Goal: Navigation & Orientation: Find specific page/section

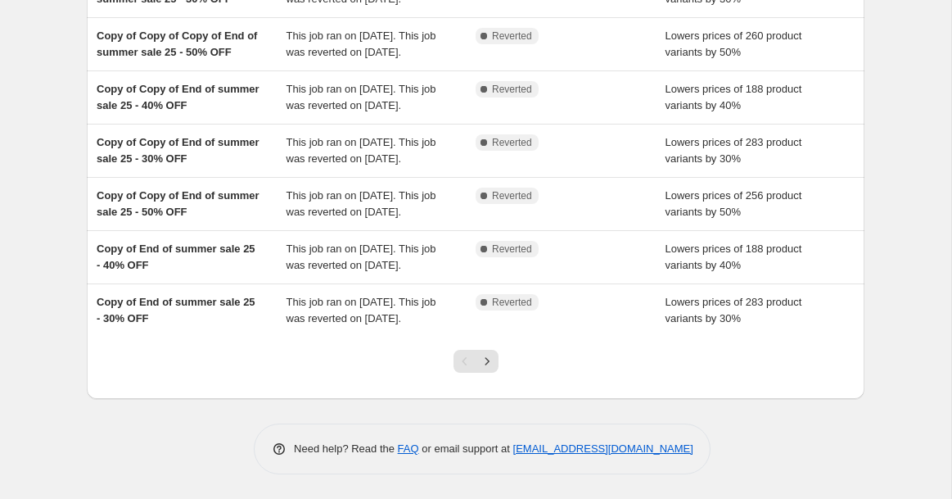
scroll to position [509, 0]
click at [488, 360] on icon "Next" at bounding box center [487, 361] width 16 height 16
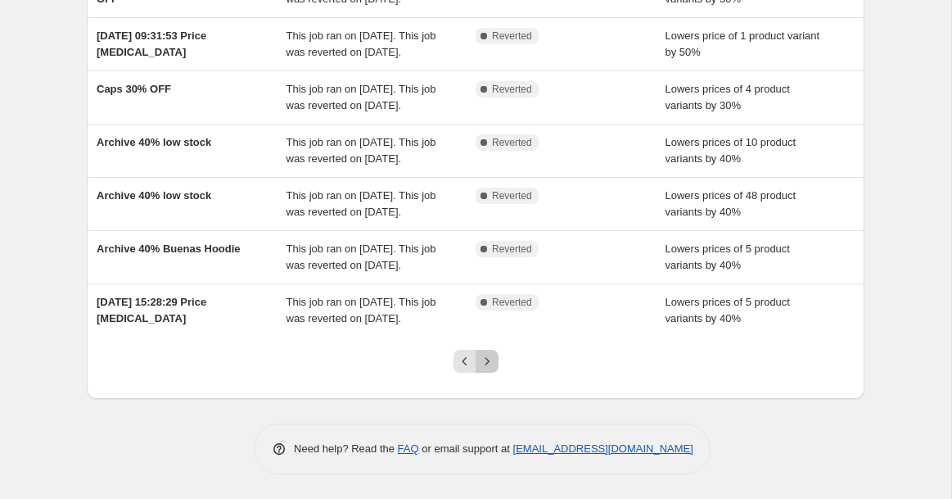
click at [489, 363] on icon "Next" at bounding box center [487, 361] width 16 height 16
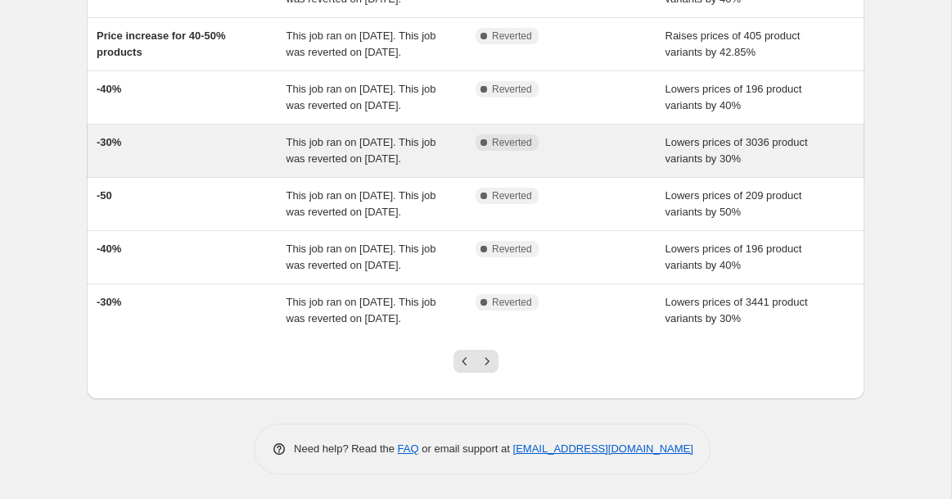
scroll to position [0, 0]
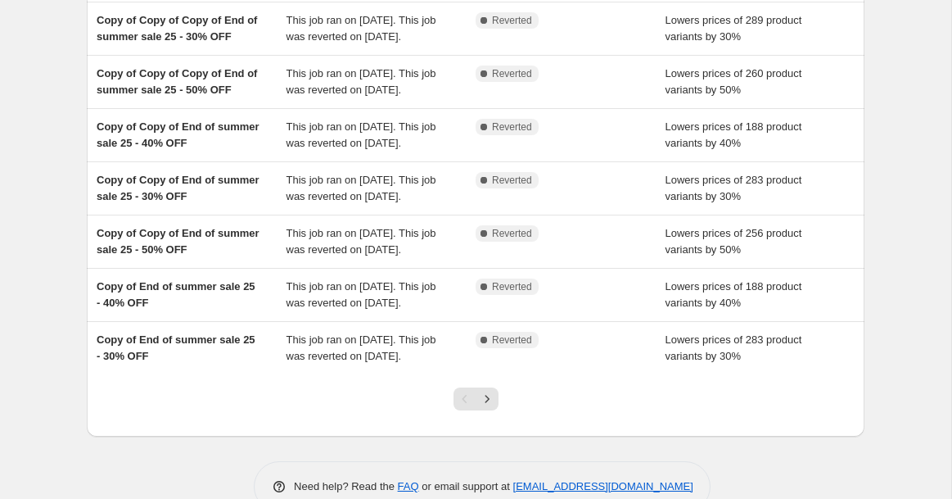
scroll to position [509, 0]
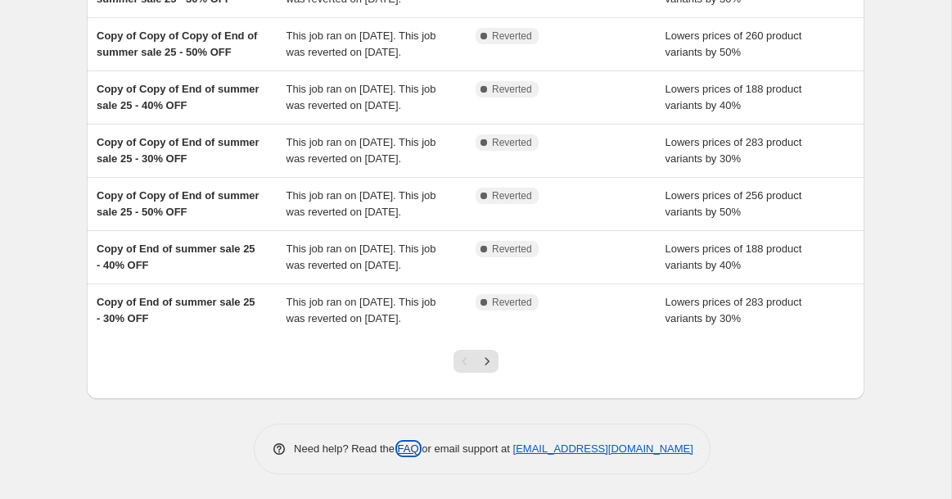
click at [401, 449] on link "FAQ" at bounding box center [408, 448] width 21 height 12
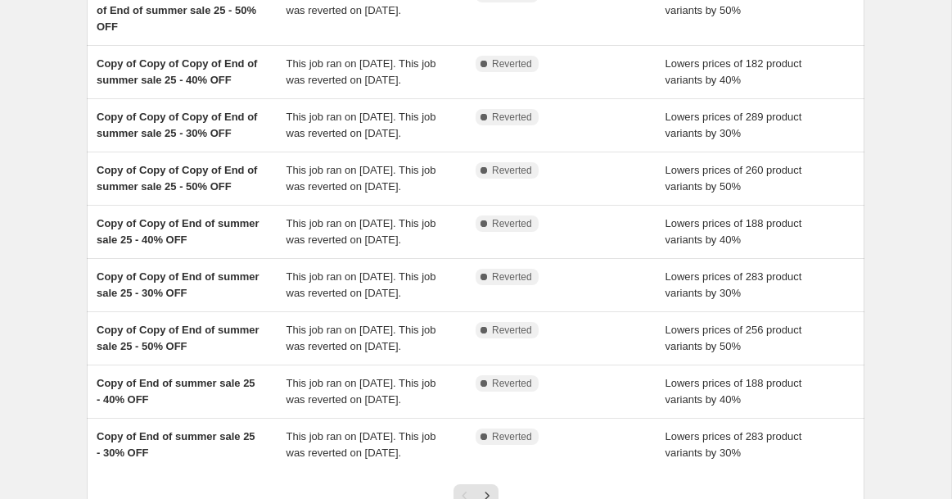
scroll to position [0, 0]
